Goal: Find specific page/section: Find specific page/section

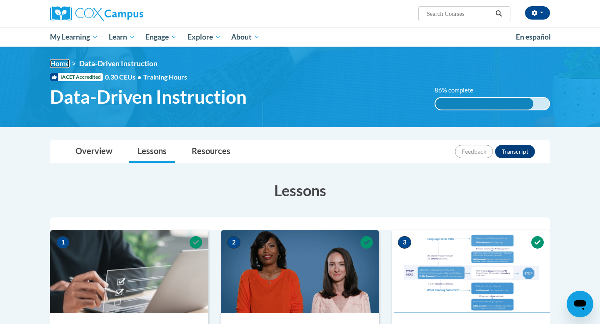
click at [57, 65] on link "Home" at bounding box center [60, 63] width 20 height 9
